Goal: Task Accomplishment & Management: Complete application form

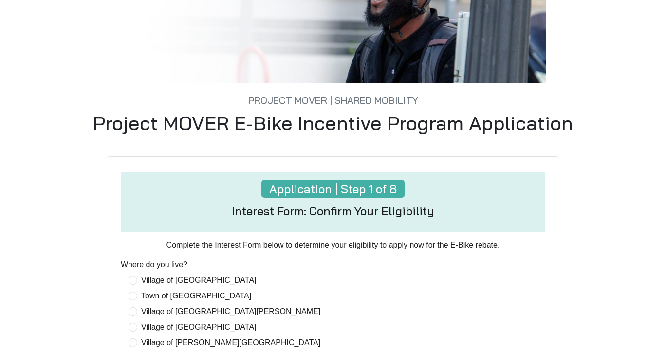
scroll to position [142, 0]
click at [140, 315] on span "Village of [GEOGRAPHIC_DATA][PERSON_NAME]" at bounding box center [230, 311] width 187 height 12
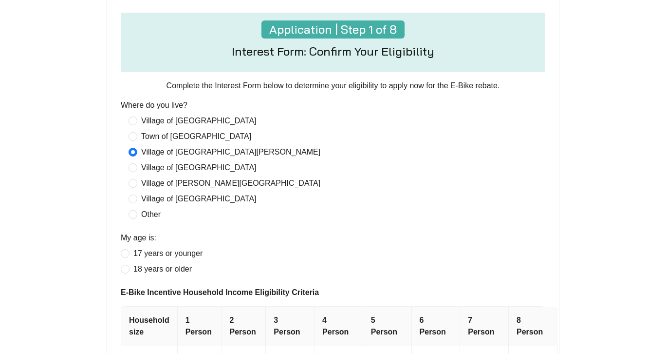
scroll to position [311, 0]
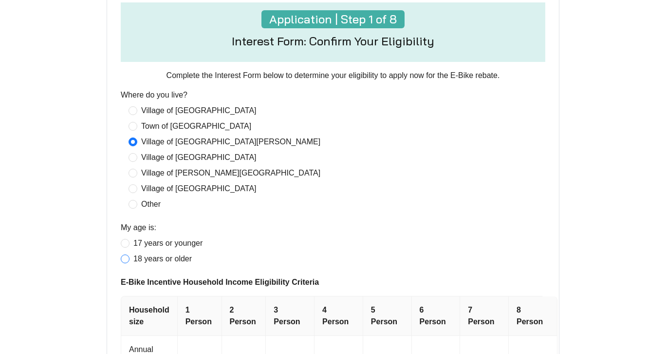
click at [129, 264] on label "18 years or older" at bounding box center [158, 259] width 75 height 12
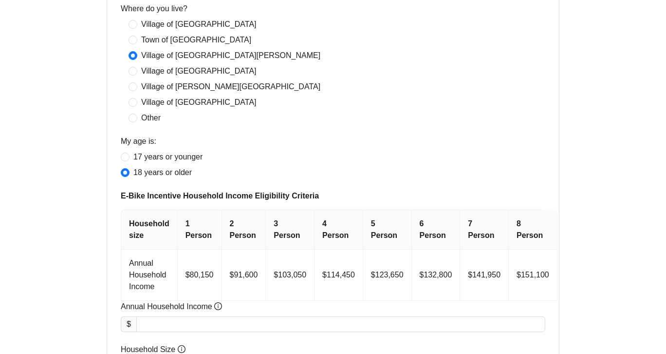
scroll to position [401, 0]
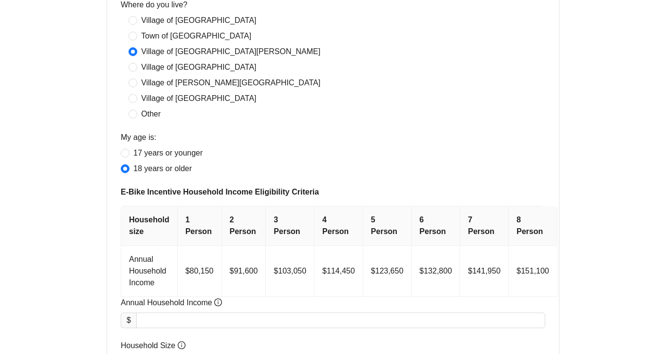
click at [188, 217] on th "1 Person" at bounding box center [200, 225] width 44 height 39
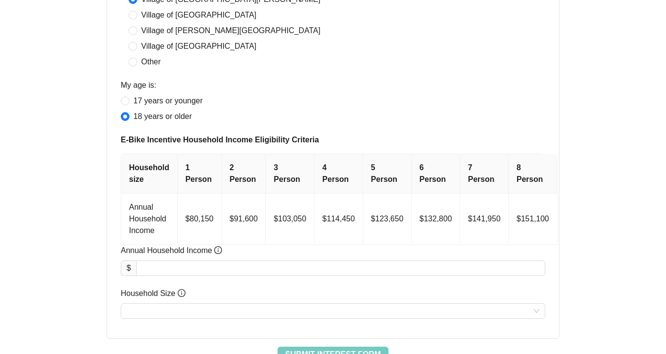
scroll to position [455, 0]
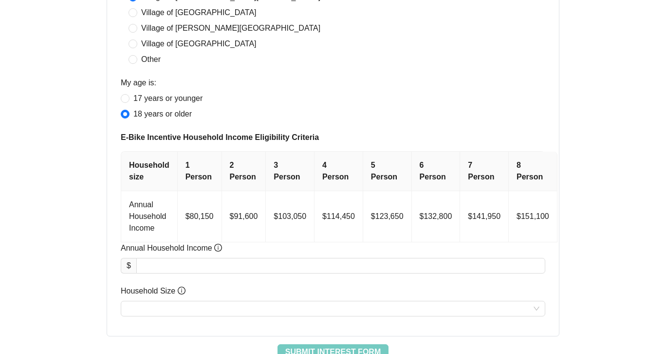
click at [197, 171] on th "1 Person" at bounding box center [200, 171] width 44 height 39
click at [189, 167] on th "1 Person" at bounding box center [200, 171] width 44 height 39
click at [188, 164] on th "1 Person" at bounding box center [200, 171] width 44 height 39
click at [191, 173] on th "1 Person" at bounding box center [200, 171] width 44 height 39
click at [184, 165] on th "1 Person" at bounding box center [200, 171] width 44 height 39
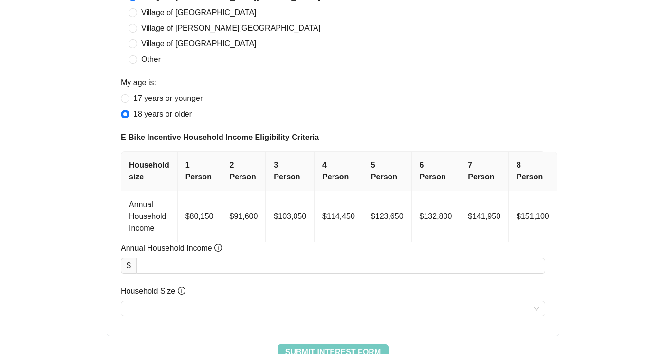
click at [184, 165] on th "1 Person" at bounding box center [200, 171] width 44 height 39
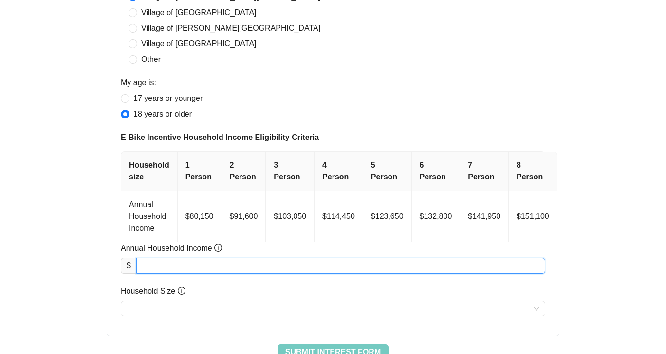
click at [161, 266] on input "Annual Household Income" at bounding box center [341, 265] width 408 height 15
type input "********"
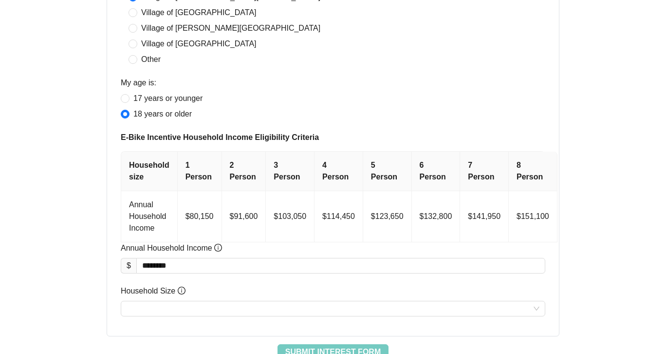
click at [196, 185] on th "1 Person" at bounding box center [200, 171] width 44 height 39
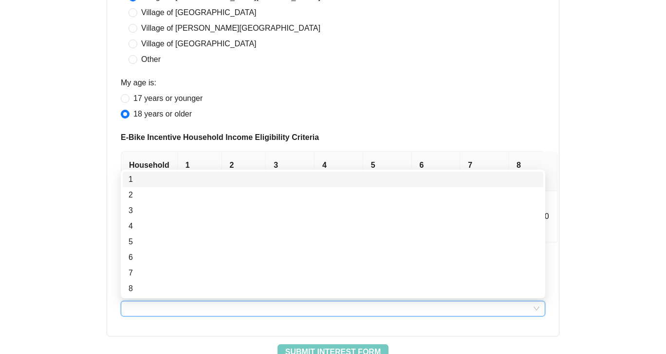
click at [216, 308] on input "Household Size" at bounding box center [333, 308] width 413 height 15
click at [134, 178] on div "1" at bounding box center [333, 179] width 409 height 12
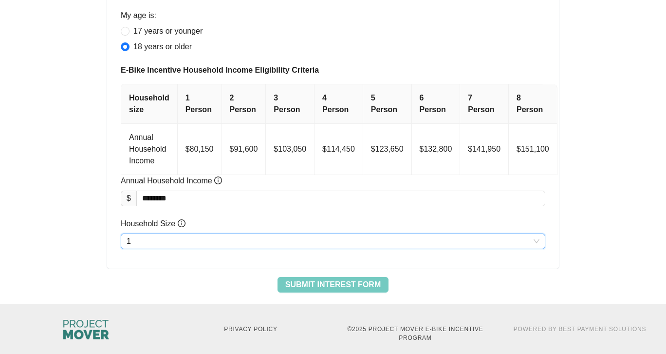
scroll to position [531, 0]
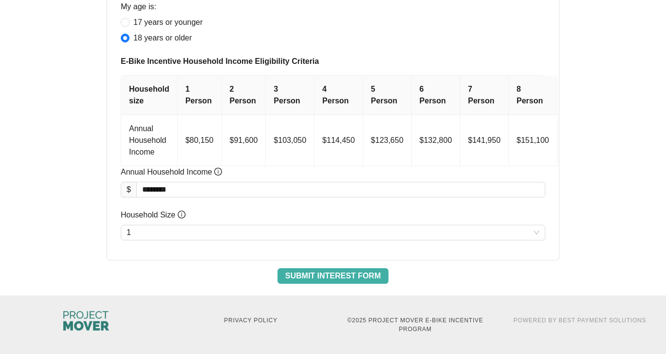
click at [373, 272] on span "Submit Interest Form" at bounding box center [332, 276] width 95 height 12
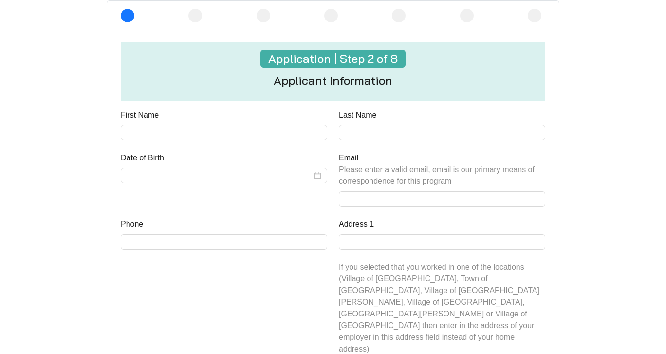
scroll to position [297, 0]
click at [154, 128] on input "First Name" at bounding box center [224, 133] width 207 height 16
type input "***"
click at [356, 129] on input "Last Name" at bounding box center [442, 133] width 207 height 16
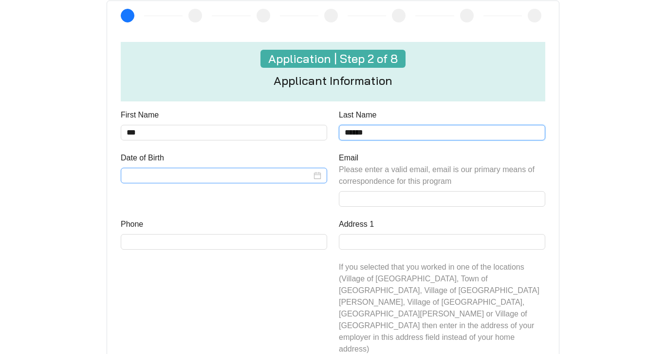
type input "******"
click at [317, 175] on div at bounding box center [224, 176] width 195 height 12
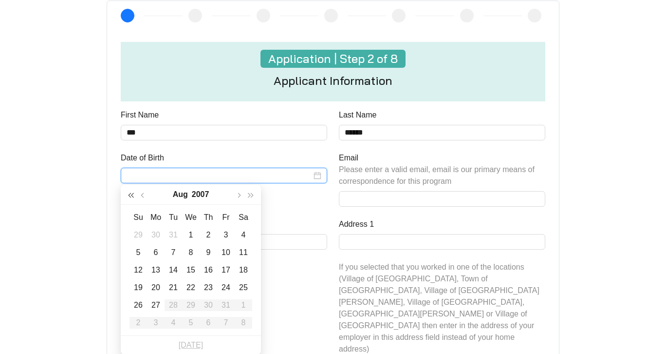
click at [132, 196] on span "button" at bounding box center [131, 195] width 5 height 5
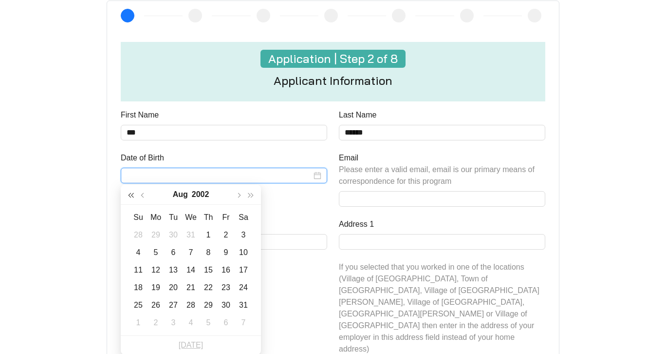
click at [132, 196] on span "button" at bounding box center [131, 195] width 5 height 5
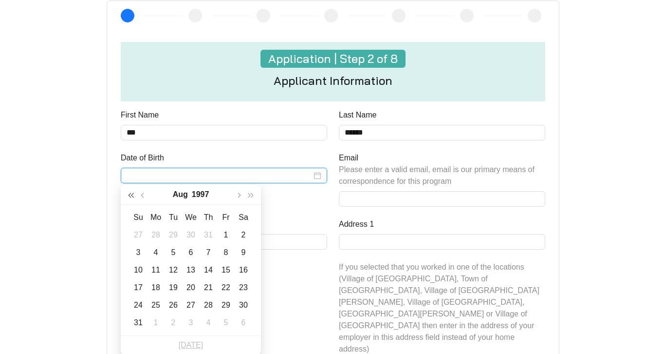
click at [132, 196] on span "button" at bounding box center [131, 195] width 5 height 5
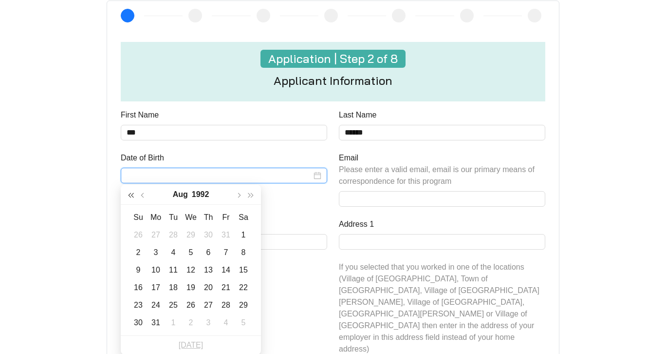
click at [132, 196] on span "button" at bounding box center [131, 195] width 5 height 5
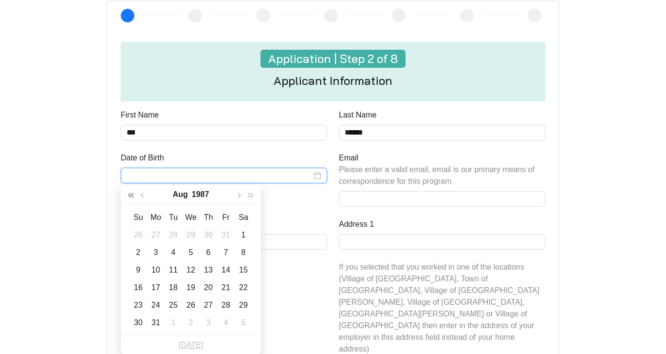
click at [133, 197] on button "button" at bounding box center [131, 194] width 13 height 19
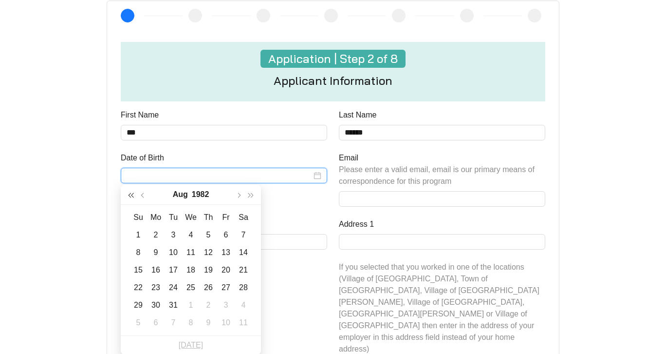
click at [133, 197] on button "button" at bounding box center [131, 194] width 13 height 19
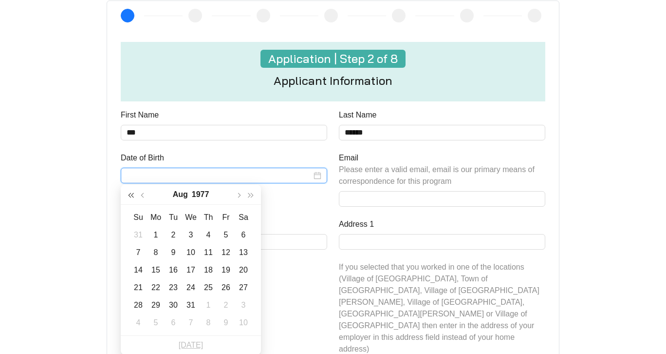
click at [133, 197] on button "button" at bounding box center [131, 194] width 13 height 19
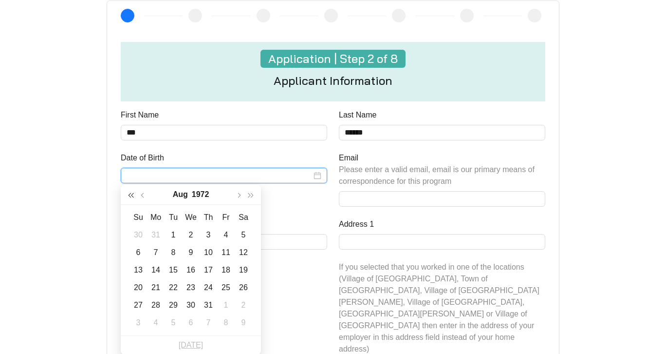
click at [133, 197] on button "button" at bounding box center [131, 194] width 13 height 19
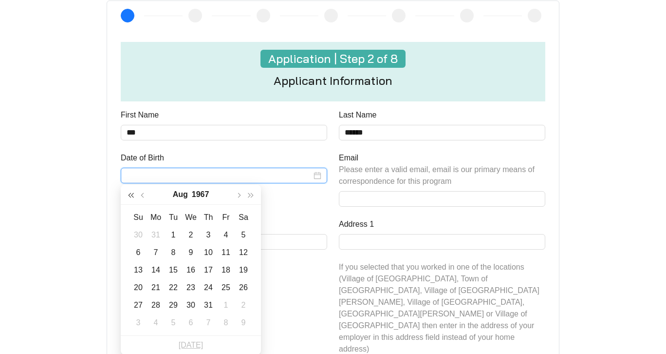
click at [133, 197] on button "button" at bounding box center [131, 194] width 13 height 19
click at [134, 199] on button "button" at bounding box center [131, 194] width 13 height 19
click at [131, 195] on span "button" at bounding box center [131, 195] width 5 height 5
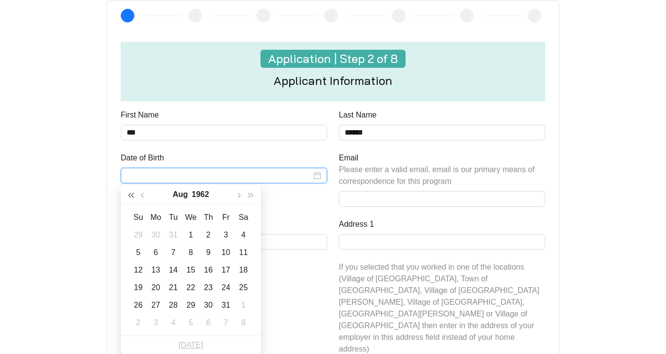
click at [131, 195] on span "button" at bounding box center [131, 195] width 5 height 5
type input "**********"
click at [145, 200] on button "button" at bounding box center [143, 194] width 13 height 19
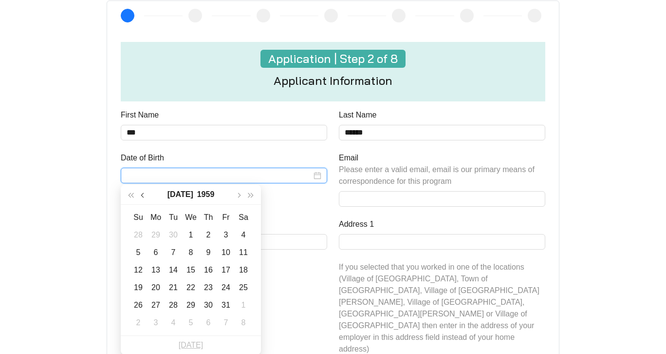
click at [144, 197] on span "button" at bounding box center [143, 195] width 5 height 5
type input "**********"
click at [171, 252] on div "9" at bounding box center [174, 253] width 12 height 12
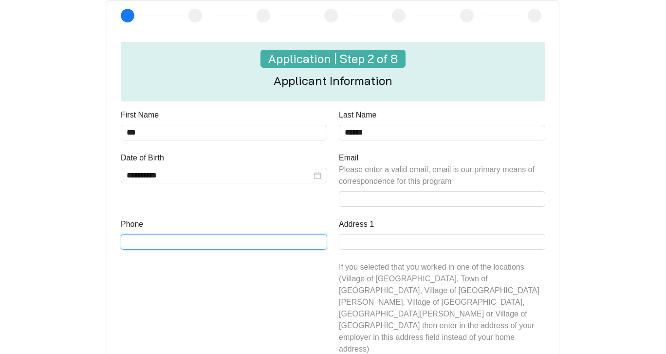
click at [137, 244] on input "Phone" at bounding box center [224, 242] width 207 height 16
type input "**********"
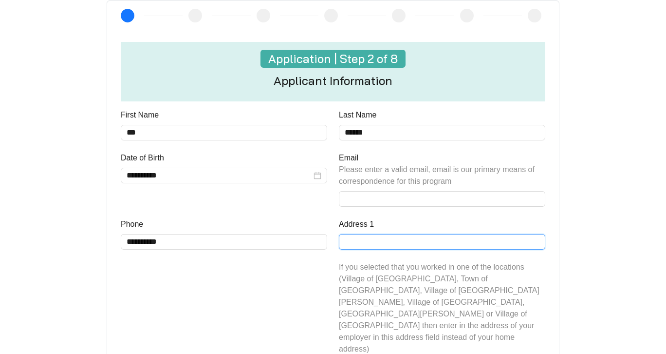
click at [356, 243] on input "Address 1" at bounding box center [442, 242] width 207 height 16
click at [356, 243] on input "***" at bounding box center [442, 242] width 207 height 16
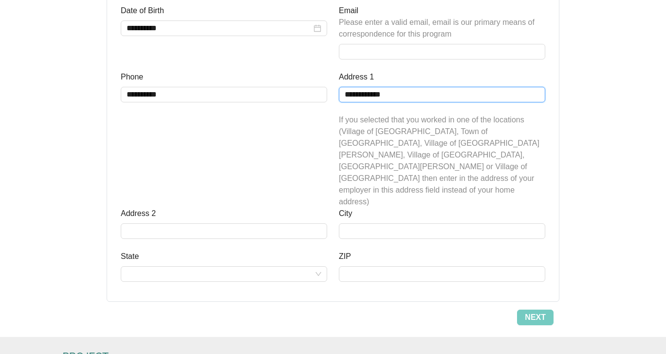
scroll to position [443, 0]
type input "**********"
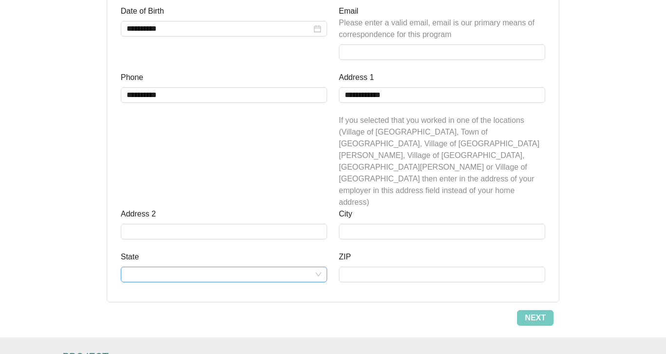
click at [319, 267] on input "State" at bounding box center [224, 274] width 195 height 15
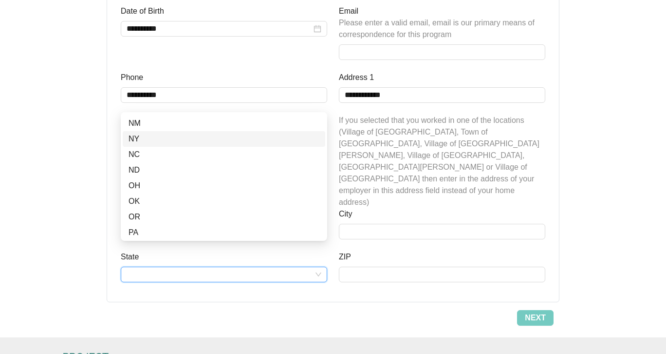
click at [137, 142] on div "NY" at bounding box center [224, 139] width 191 height 12
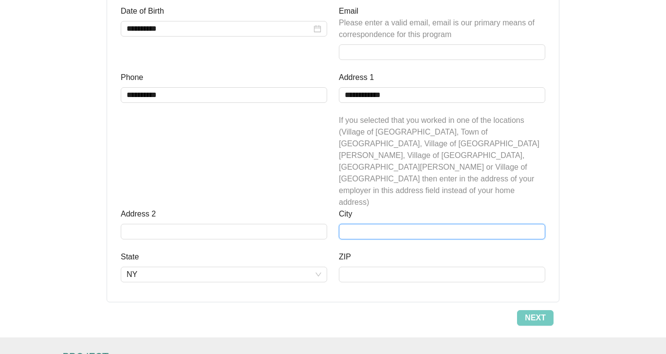
click at [347, 224] on input "City" at bounding box center [442, 232] width 207 height 16
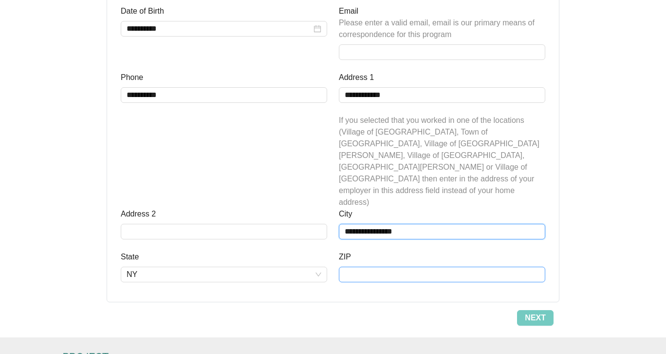
type input "**********"
click at [403, 266] on input "ZIP" at bounding box center [442, 274] width 207 height 16
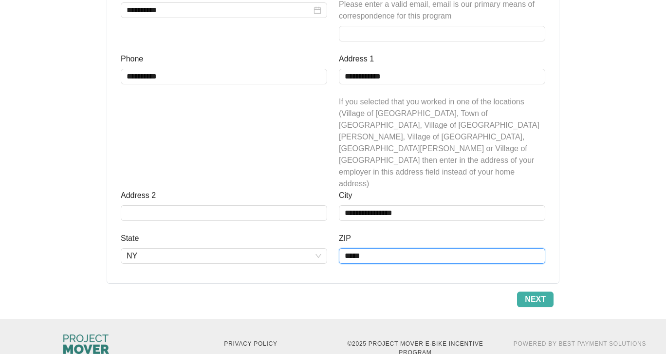
type input "*****"
click at [542, 293] on span "Next" at bounding box center [535, 299] width 21 height 12
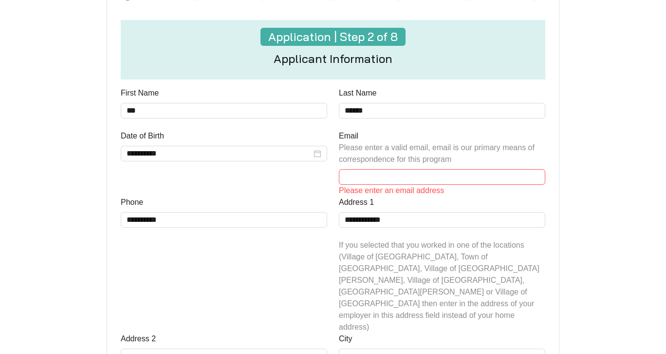
scroll to position [318, 0]
click at [398, 171] on input "Email Please enter a valid email, email is our primary means of correspondence …" at bounding box center [442, 178] width 207 height 16
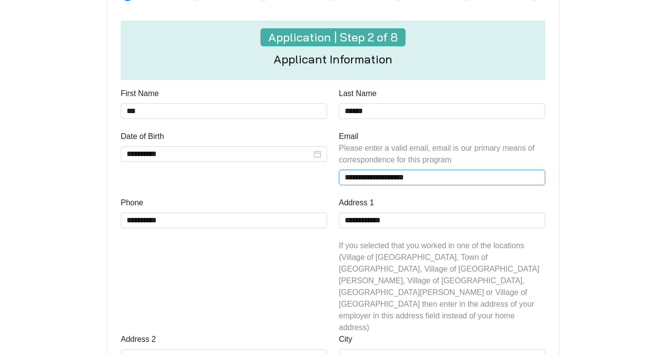
click at [410, 179] on input "**********" at bounding box center [442, 178] width 207 height 16
click at [431, 179] on input "**********" at bounding box center [442, 178] width 207 height 16
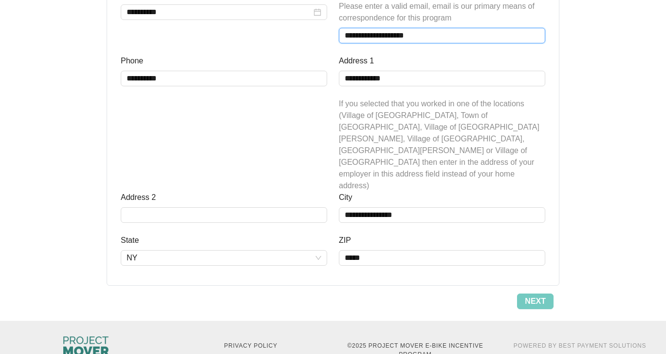
scroll to position [462, 0]
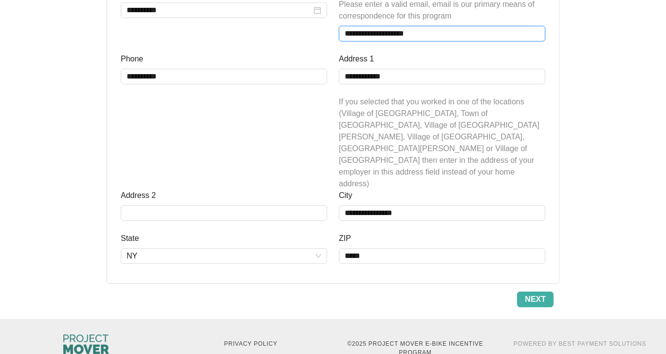
type input "**********"
click at [535, 293] on span "Next" at bounding box center [535, 299] width 21 height 12
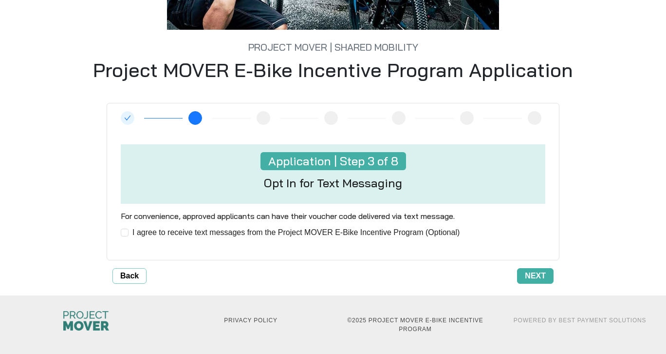
scroll to position [194, 0]
click at [530, 272] on span "Next" at bounding box center [535, 276] width 21 height 12
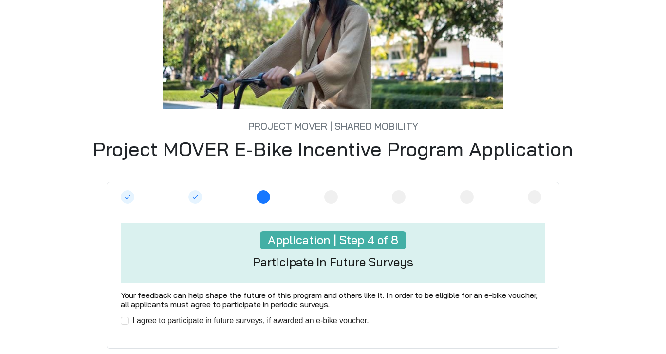
click at [530, 272] on form "Application | Step 4 of 8 Participate In Future Surveys Your feedback can help …" at bounding box center [333, 277] width 436 height 125
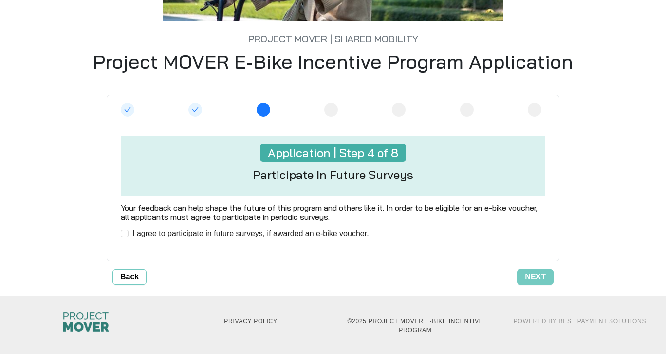
scroll to position [203, 0]
click at [534, 279] on span "Next" at bounding box center [535, 276] width 21 height 12
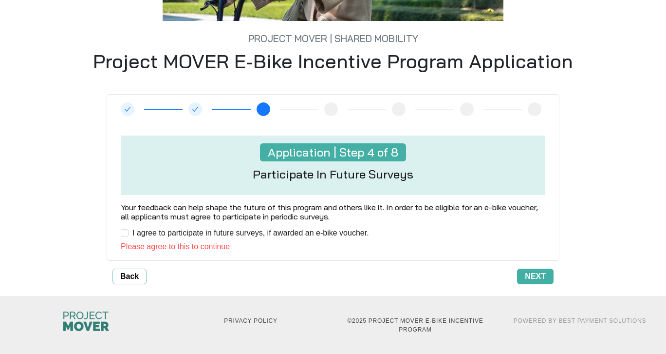
scroll to position [204, 0]
click at [536, 273] on span "Next" at bounding box center [535, 276] width 21 height 12
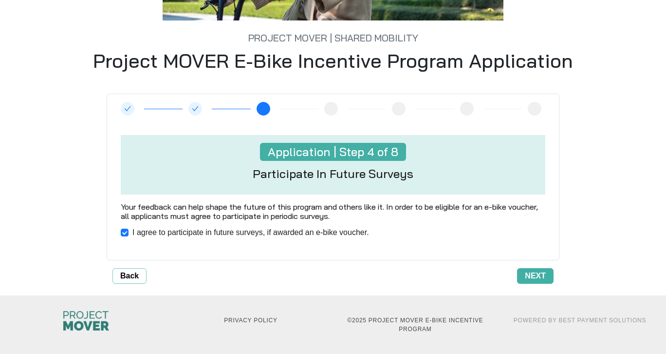
click at [536, 274] on span "Next" at bounding box center [535, 276] width 21 height 12
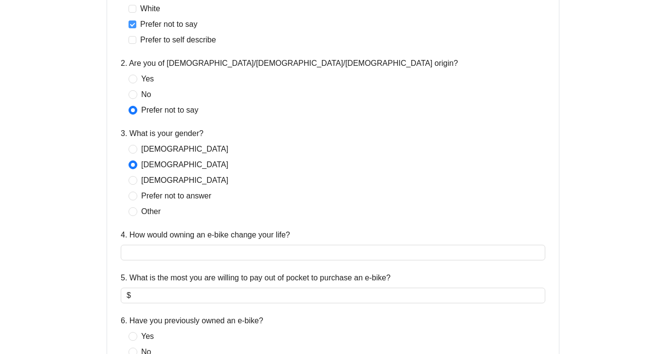
scroll to position [398, 0]
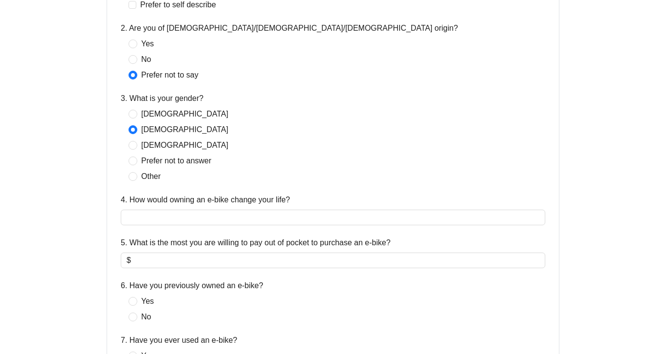
scroll to position [421, 0]
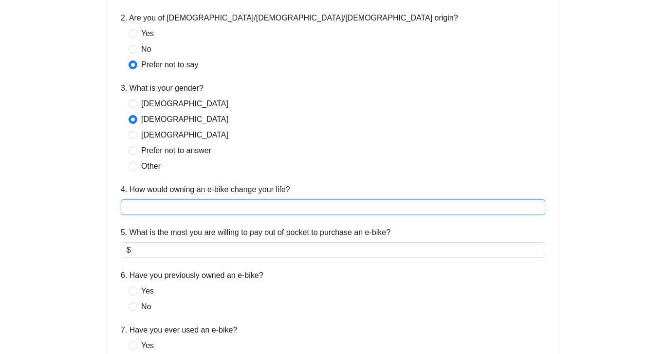
click at [132, 205] on input "4. How would owning an e-bike change your life?" at bounding box center [333, 207] width 425 height 16
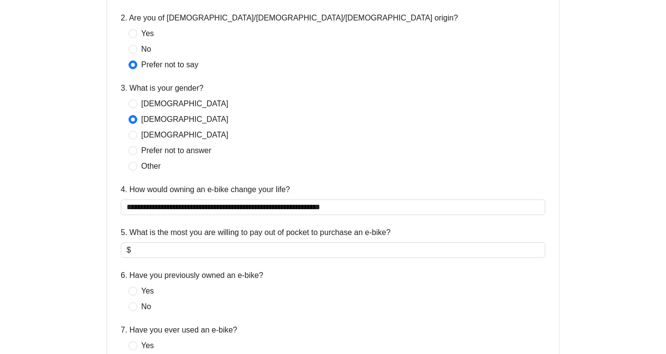
click at [322, 235] on label "5. What is the most you are willing to pay out of pocket to purchase an e-bike?" at bounding box center [256, 233] width 270 height 12
click at [322, 244] on input "5. What is the most you are willing to pay out of pocket to purchase an e-bike?" at bounding box center [336, 250] width 407 height 12
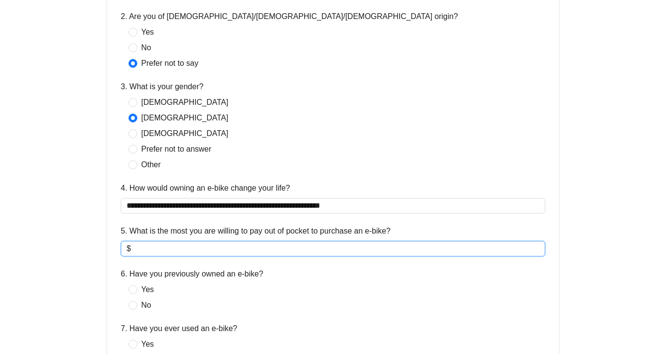
click at [401, 241] on span "$" at bounding box center [333, 249] width 425 height 16
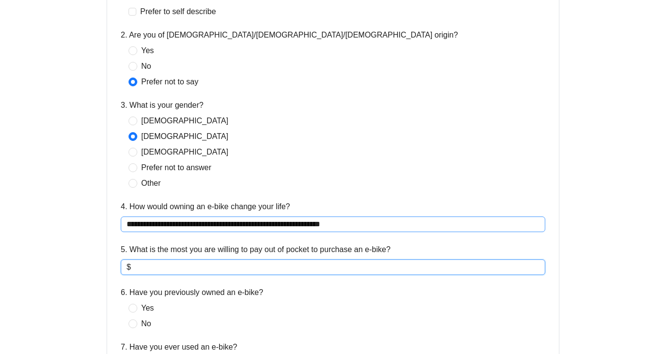
scroll to position [405, 0]
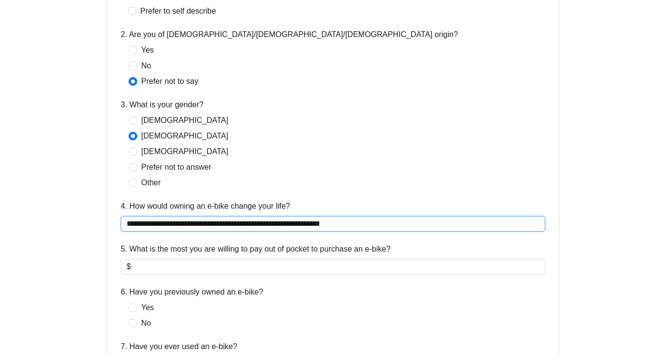
click at [353, 221] on input "**********" at bounding box center [333, 224] width 425 height 16
click at [451, 220] on input "**********" at bounding box center [333, 224] width 425 height 16
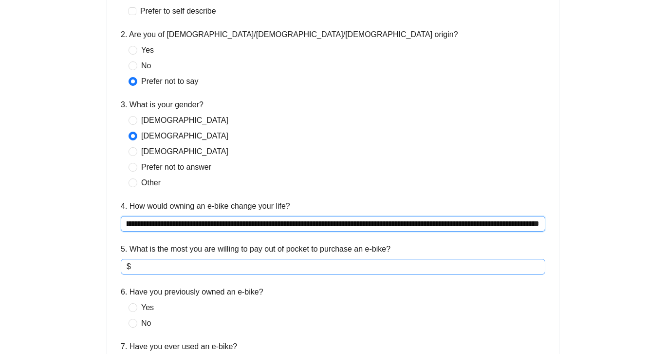
type input "**********"
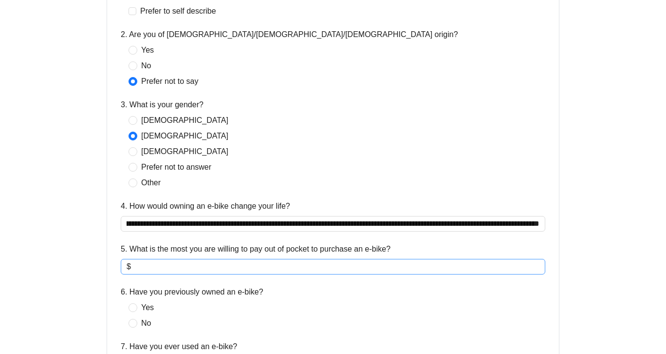
click at [148, 268] on input "5. What is the most you are willing to pay out of pocket to purchase an e-bike?" at bounding box center [336, 267] width 407 height 12
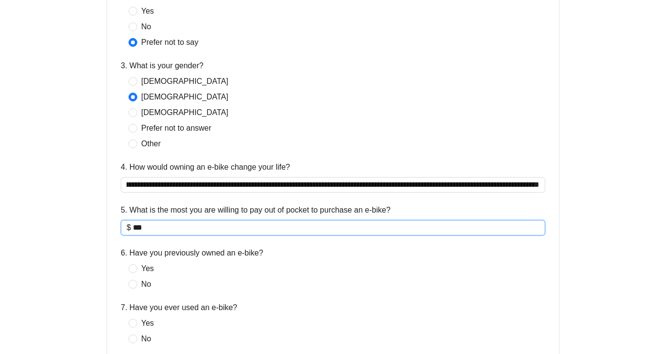
scroll to position [444, 0]
type input "***"
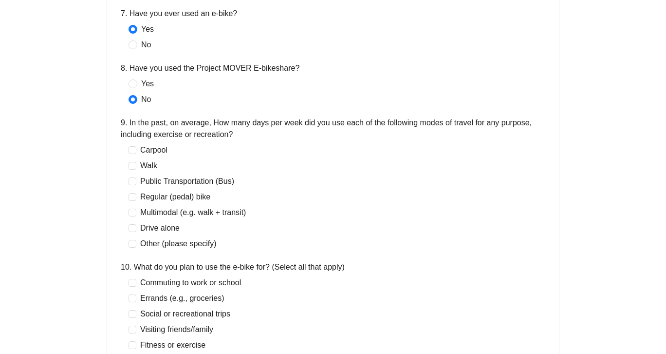
scroll to position [739, 0]
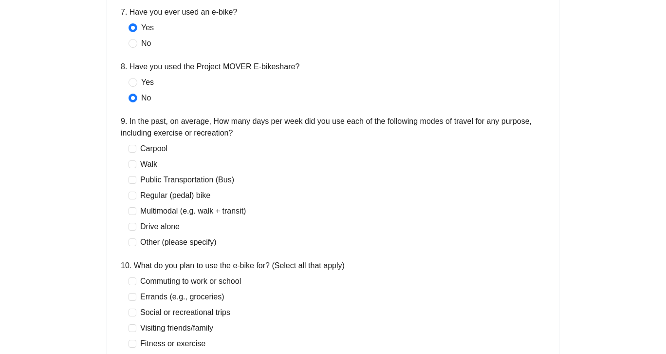
click at [356, 196] on div "Carpool Walk Public Transportation (Bus) Regular (pedal) bike Multimodal (e.g. …" at bounding box center [333, 195] width 425 height 105
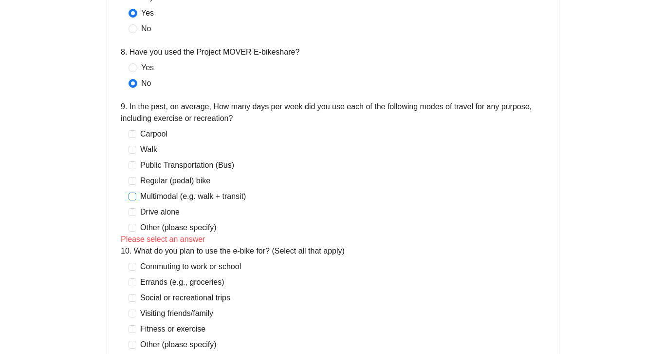
click at [132, 196] on label "Multimodal (e.g. walk + transit)" at bounding box center [189, 196] width 121 height 12
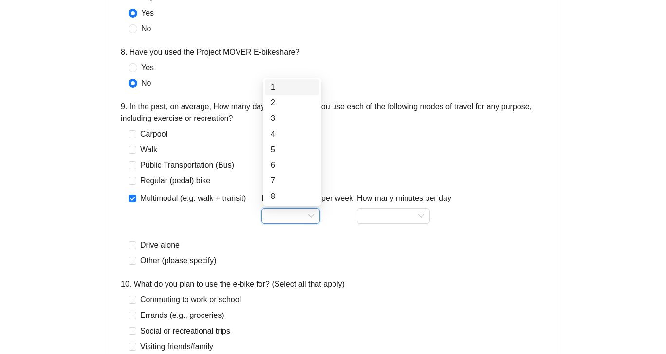
click at [314, 216] on input "How many times per week" at bounding box center [290, 216] width 47 height 15
click at [298, 155] on div "5" at bounding box center [292, 150] width 43 height 12
click at [298, 155] on div "Walk" at bounding box center [290, 150] width 323 height 12
click at [421, 215] on input "How many minutes per day" at bounding box center [393, 216] width 61 height 15
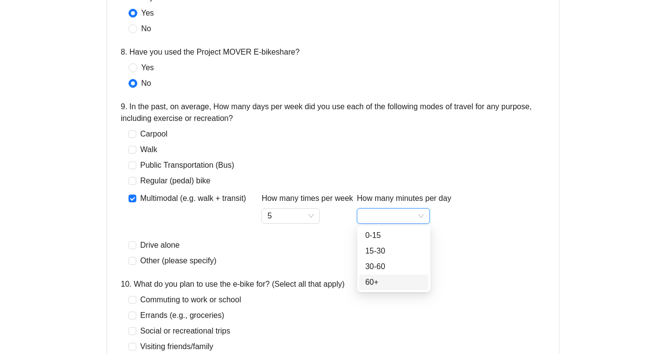
click at [376, 283] on div "60+" at bounding box center [393, 282] width 57 height 12
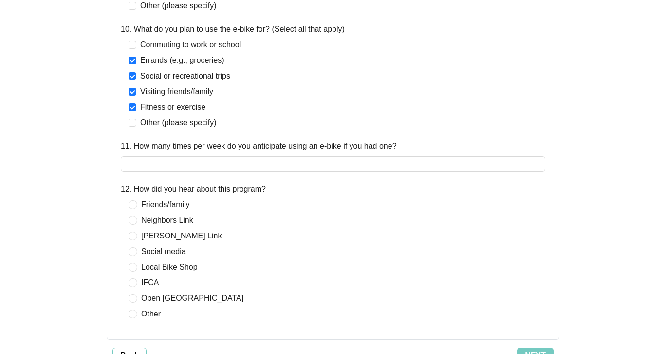
scroll to position [1014, 0]
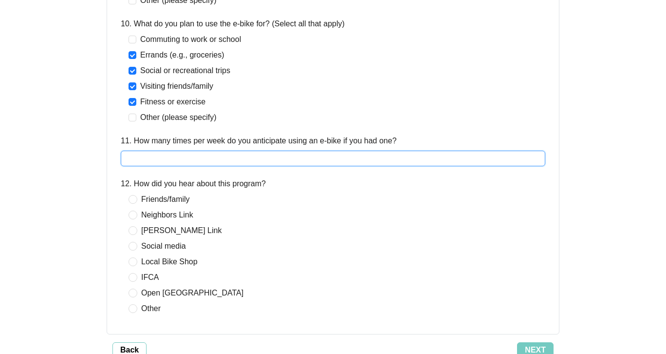
click at [158, 158] on input "11. How many times per week do you anticipate using an e-bike if you had one?" at bounding box center [333, 159] width 425 height 16
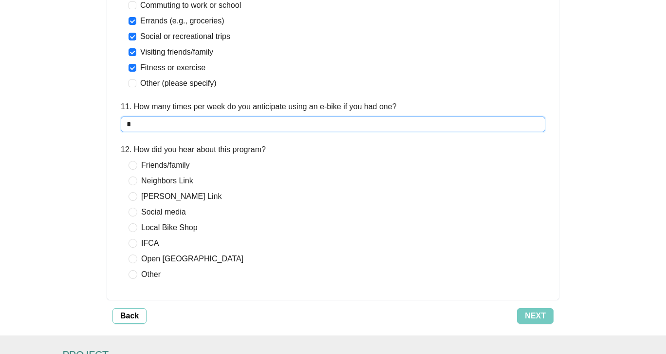
scroll to position [1054, 0]
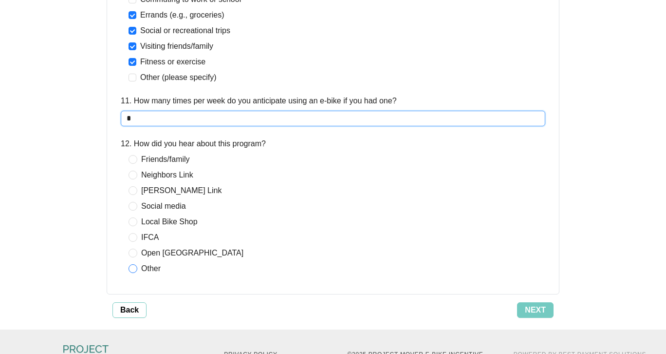
type input "*"
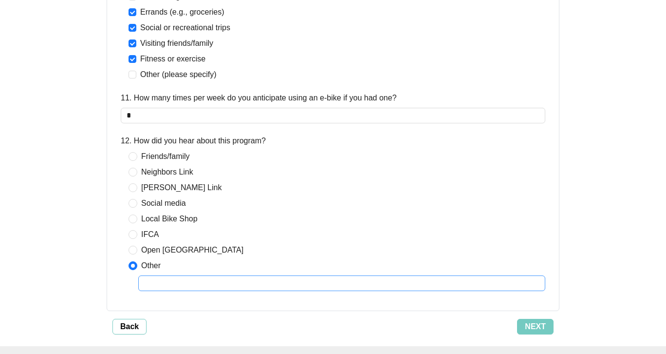
scroll to position [1057, 0]
click at [146, 289] on input "text" at bounding box center [341, 283] width 407 height 16
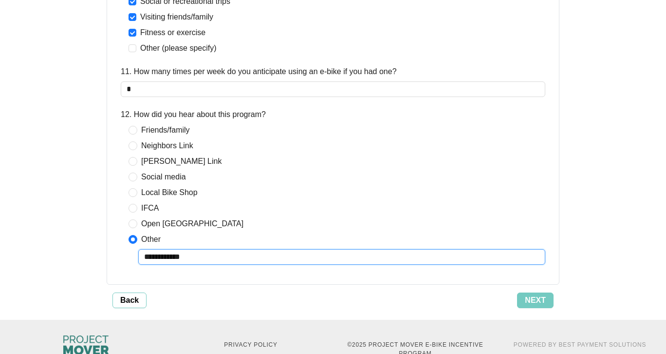
scroll to position [1088, 0]
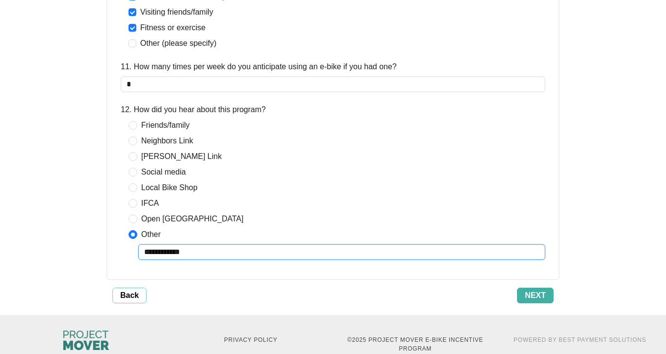
type input "**********"
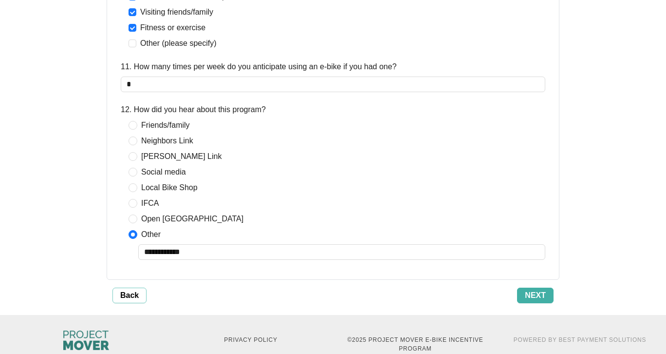
click at [549, 289] on button "Next" at bounding box center [535, 295] width 37 height 16
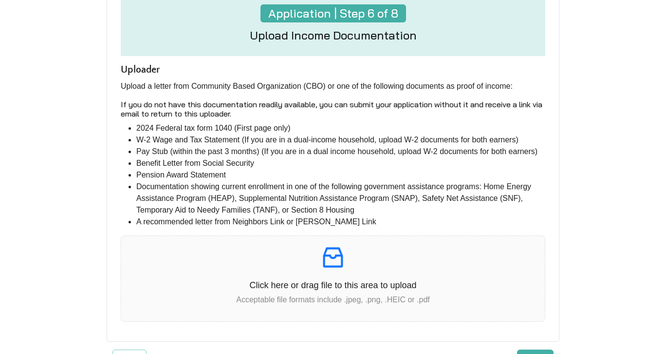
scroll to position [166, 0]
click at [330, 255] on icon "inbox" at bounding box center [333, 256] width 27 height 27
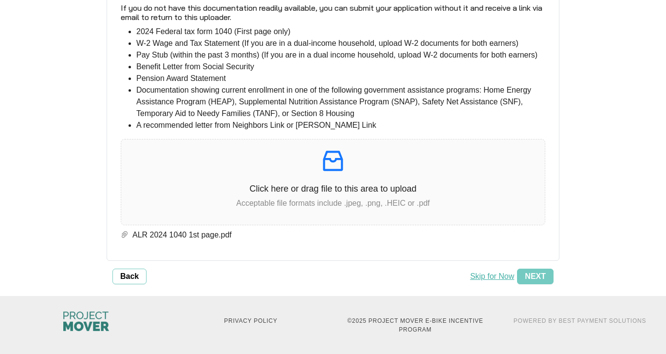
scroll to position [262, 0]
click at [536, 272] on span "Next" at bounding box center [535, 276] width 21 height 12
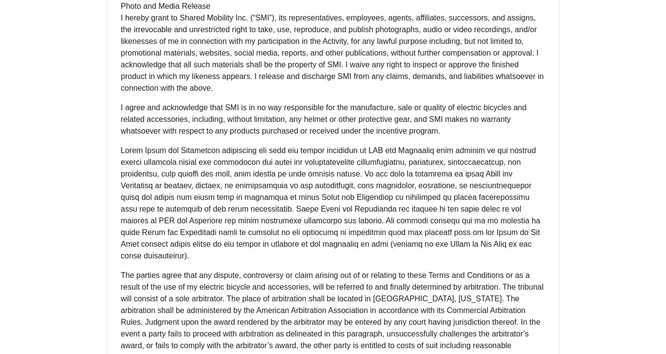
scroll to position [831, 0]
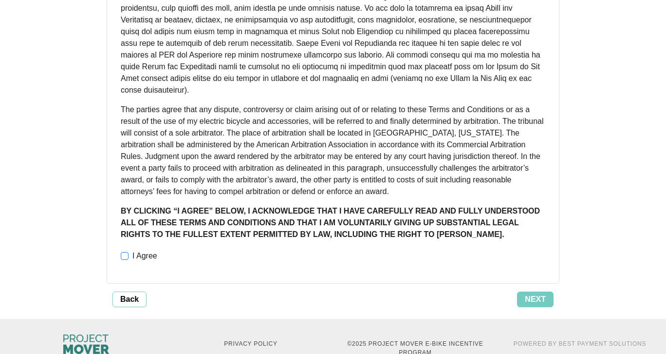
click at [129, 252] on span at bounding box center [125, 256] width 8 height 8
click at [544, 293] on span "Next" at bounding box center [535, 299] width 21 height 12
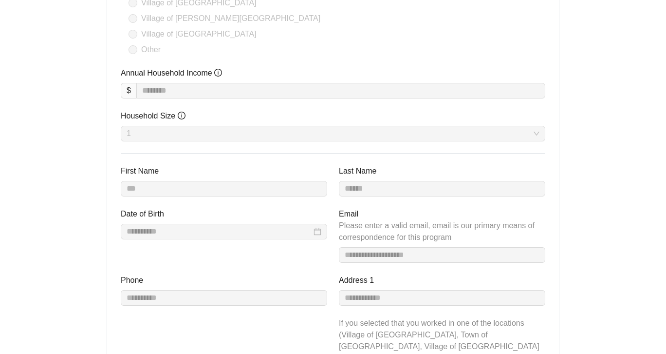
scroll to position [333, 0]
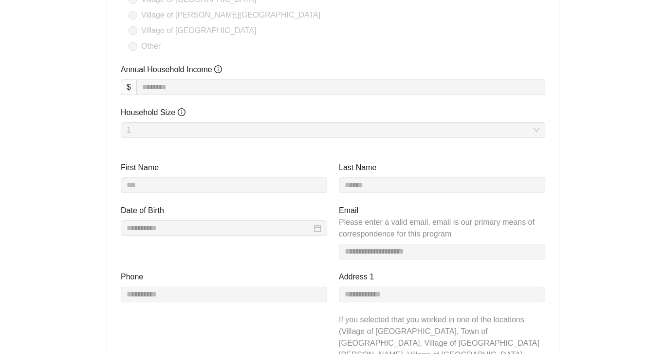
click at [533, 226] on span "Email Please enter a valid email, email is our primary means of correspondence …" at bounding box center [442, 222] width 207 height 35
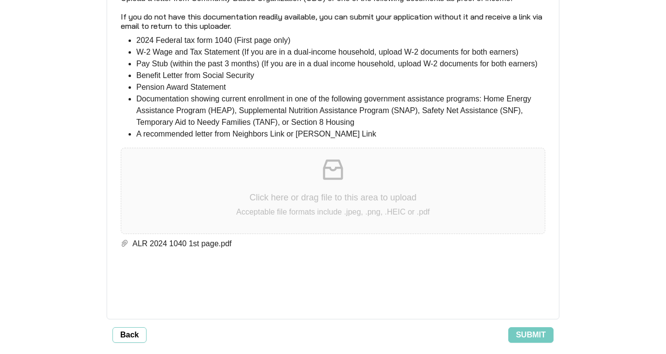
scroll to position [2108, 0]
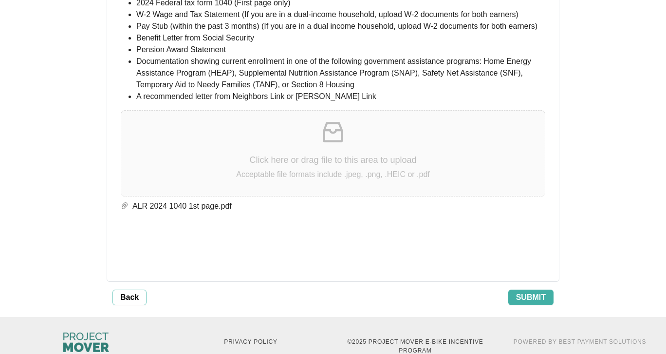
click at [535, 291] on span "Submit" at bounding box center [531, 297] width 30 height 12
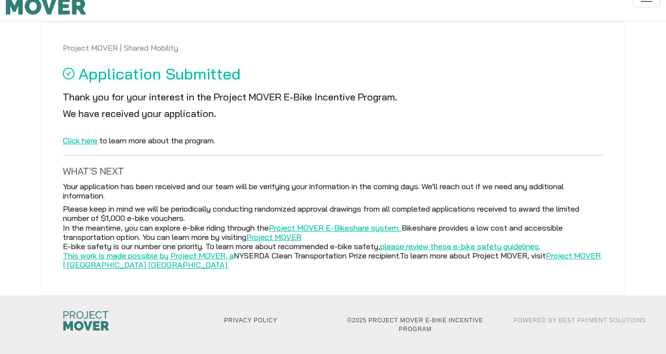
scroll to position [26, 0]
